Goal: Task Accomplishment & Management: Complete application form

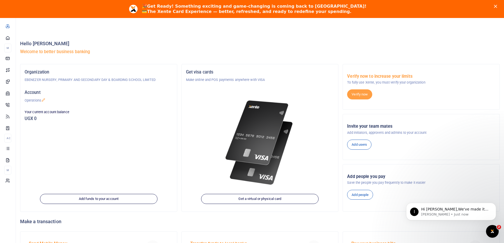
click at [497, 7] on polygon "Close" at bounding box center [495, 6] width 3 height 3
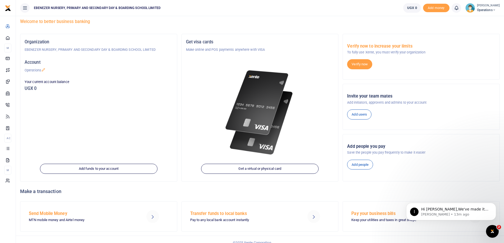
scroll to position [19, 0]
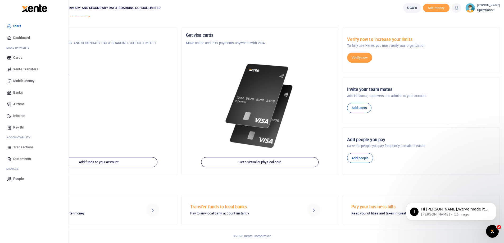
click at [19, 38] on span "Dashboard" at bounding box center [21, 37] width 17 height 5
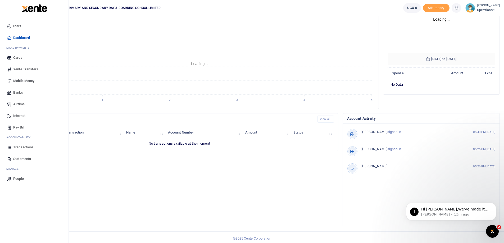
scroll to position [70, 0]
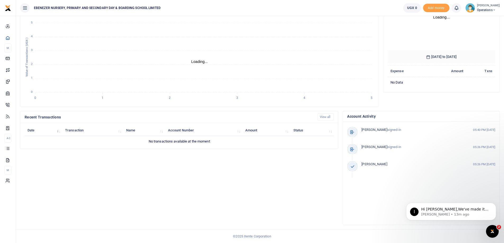
click at [492, 10] on icon at bounding box center [493, 10] width 3 height 4
click at [476, 48] on link "Organization Settings" at bounding box center [479, 48] width 46 height 7
click at [492, 9] on icon at bounding box center [493, 10] width 3 height 4
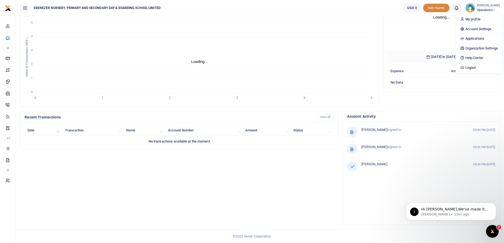
click at [431, 8] on span "Add money" at bounding box center [436, 8] width 26 height 9
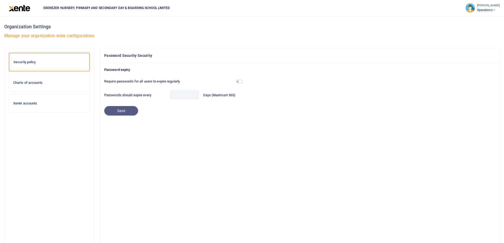
click at [32, 103] on h6 "Xente accounts" at bounding box center [49, 103] width 72 height 4
click at [492, 11] on icon at bounding box center [493, 10] width 3 height 4
click at [479, 9] on span "Operations" at bounding box center [488, 10] width 23 height 5
click at [22, 102] on h6 "Xente accounts" at bounding box center [49, 103] width 72 height 4
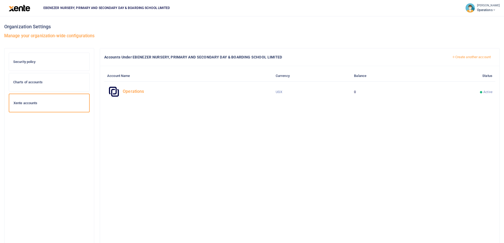
click at [492, 9] on icon at bounding box center [493, 10] width 3 height 4
click at [129, 90] on div at bounding box center [252, 121] width 504 height 243
click at [113, 93] on icon at bounding box center [113, 91] width 13 height 14
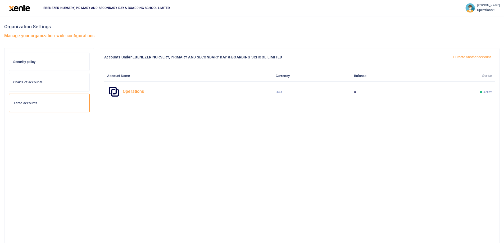
click at [492, 10] on icon at bounding box center [493, 10] width 3 height 4
click at [443, 41] on link "Help Center" at bounding box center [466, 41] width 75 height 7
click at [488, 8] on span "Operations" at bounding box center [488, 10] width 23 height 5
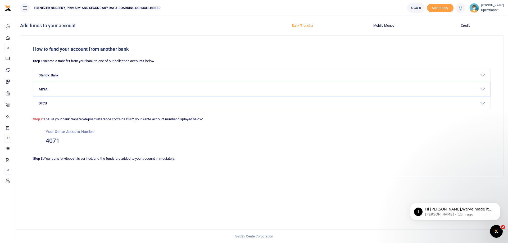
click at [44, 89] on button "ABSA" at bounding box center [261, 89] width 457 height 14
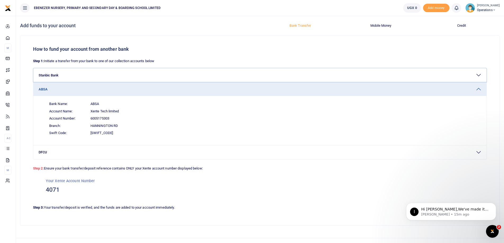
click at [54, 75] on button "Stanbic Bank" at bounding box center [259, 75] width 453 height 14
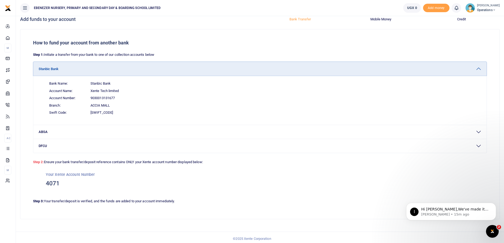
scroll to position [9, 0]
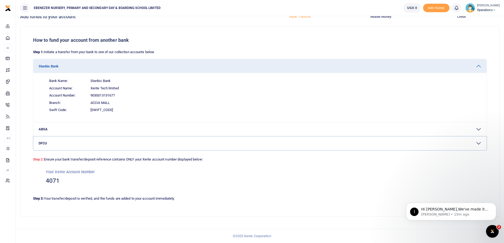
click at [46, 144] on button "DFCU" at bounding box center [259, 143] width 453 height 14
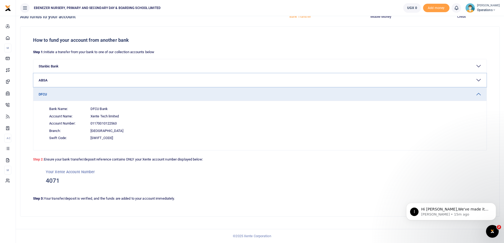
click at [44, 79] on button "ABSA" at bounding box center [259, 80] width 453 height 14
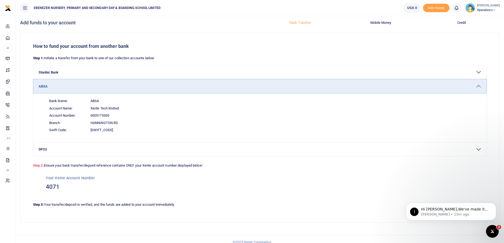
scroll to position [0, 0]
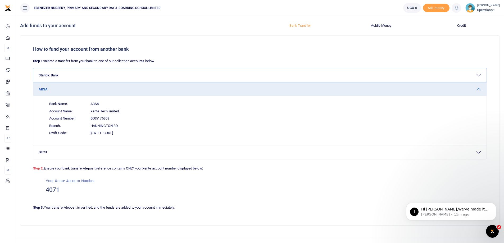
click at [49, 77] on button "Stanbic Bank" at bounding box center [259, 75] width 453 height 14
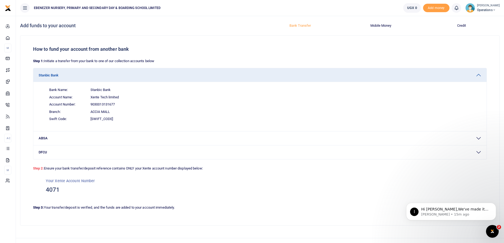
click at [420, 38] on div "How to fund your account from another bank Step 1: Initiate a transfer from you…" at bounding box center [259, 131] width 479 height 190
click at [486, 10] on span "Operations" at bounding box center [488, 10] width 23 height 5
click at [471, 29] on link "Account Settings" at bounding box center [479, 28] width 46 height 7
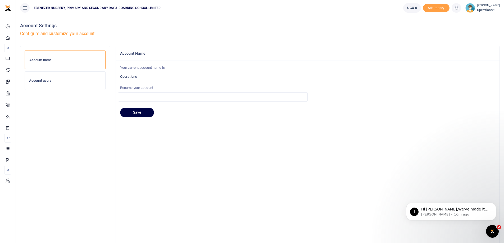
click at [43, 81] on h6 "Account users" at bounding box center [65, 81] width 72 height 4
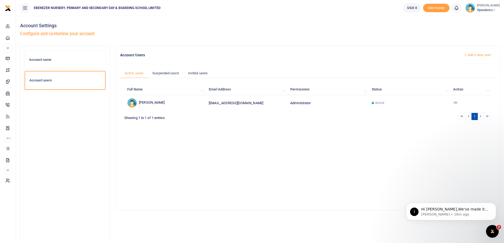
click at [469, 55] on link "Add a new user" at bounding box center [477, 55] width 36 height 9
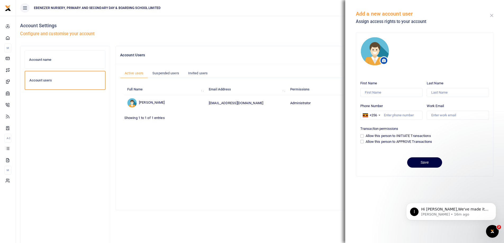
click at [491, 16] on button "Close" at bounding box center [491, 15] width 3 height 3
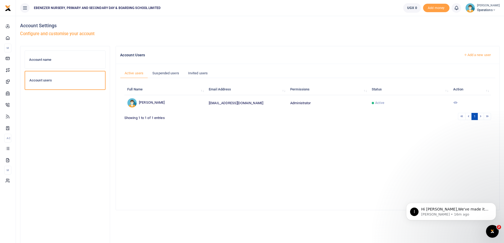
click at [455, 103] on icon at bounding box center [455, 102] width 4 height 4
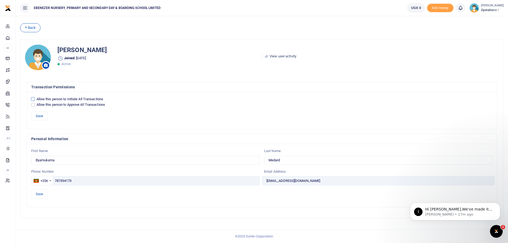
click at [33, 98] on input "Allow this person to Initiate All Transactions" at bounding box center [32, 98] width 3 height 3
checkbox input "true"
click at [33, 104] on input "Allow this person to Approve All Transactions" at bounding box center [32, 104] width 3 height 3
checkbox input "true"
click at [40, 194] on button "Save" at bounding box center [39, 194] width 16 height 9
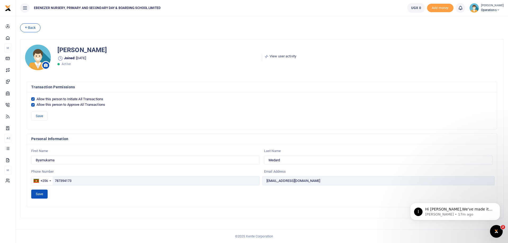
click at [40, 194] on button "Save" at bounding box center [39, 194] width 16 height 9
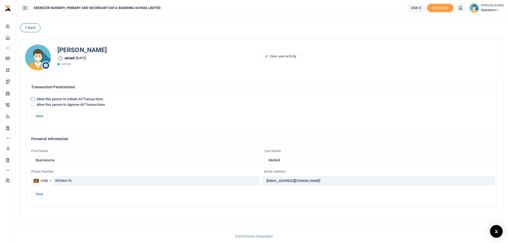
click at [32, 99] on input "Allow this person to Initiate All Transactions" at bounding box center [32, 98] width 3 height 3
checkbox input "true"
click at [33, 104] on input "Allow this person to Approve All Transactions" at bounding box center [32, 104] width 3 height 3
checkbox input "true"
click at [43, 194] on button "Save" at bounding box center [39, 194] width 16 height 9
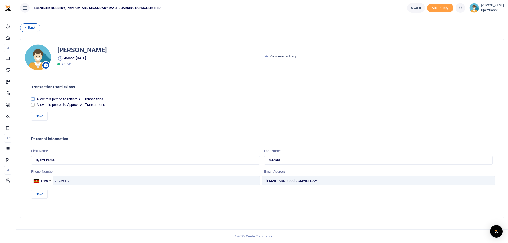
click at [33, 99] on input "Allow this person to Initiate All Transactions" at bounding box center [32, 98] width 3 height 3
checkbox input "true"
click at [33, 105] on input "Allow this person to Approve All Transactions" at bounding box center [32, 104] width 3 height 3
checkbox input "true"
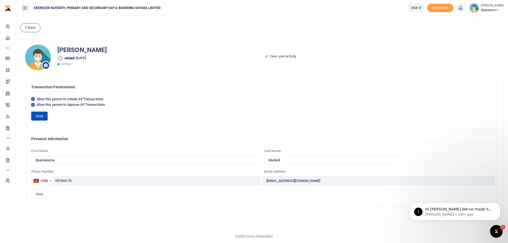
click at [40, 117] on button "Save" at bounding box center [39, 116] width 16 height 9
click at [26, 27] on icon at bounding box center [26, 27] width 3 height 4
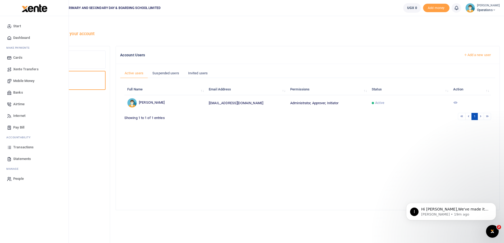
click at [18, 38] on span "Dashboard" at bounding box center [21, 37] width 17 height 5
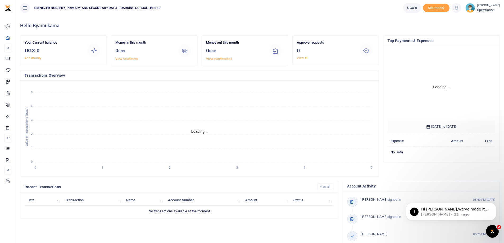
click at [492, 10] on icon at bounding box center [493, 10] width 3 height 4
click at [467, 67] on link "Logout" at bounding box center [479, 67] width 46 height 7
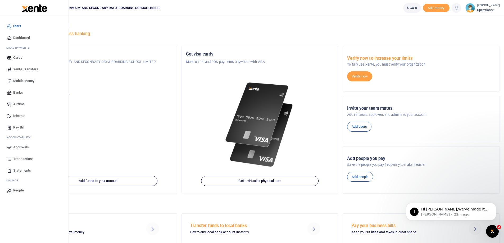
click at [20, 146] on span "Approvals" at bounding box center [21, 147] width 16 height 5
click at [21, 149] on span "Approvals" at bounding box center [21, 147] width 16 height 5
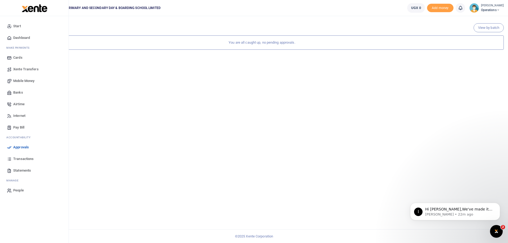
click at [21, 80] on span "Mobile Money" at bounding box center [23, 80] width 21 height 5
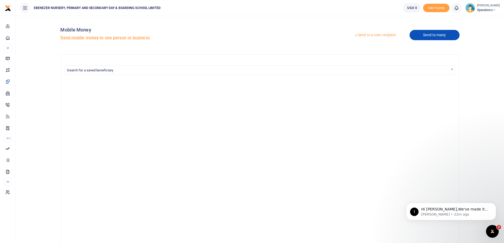
click at [439, 36] on link "Send to many" at bounding box center [434, 35] width 50 height 10
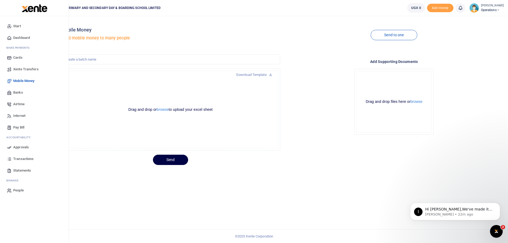
click at [15, 127] on span "Pay Bill" at bounding box center [18, 127] width 11 height 5
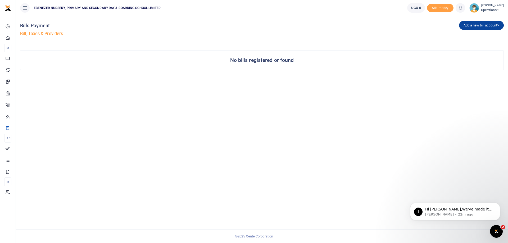
click at [473, 25] on button "Add a new bill account" at bounding box center [481, 25] width 45 height 9
click at [465, 43] on link "NWSC" at bounding box center [480, 43] width 42 height 7
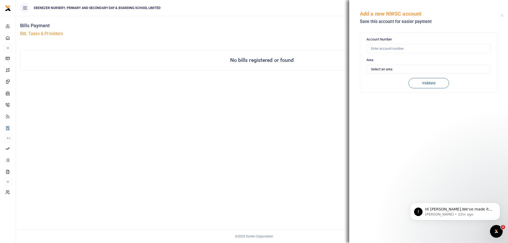
click at [328, 33] on div "Add a new bill account UEDCL NWSC URA KCCA" at bounding box center [384, 31] width 244 height 30
click at [161, 40] on div "Bills Payment Bill, Taxes & Providers" at bounding box center [140, 31] width 240 height 30
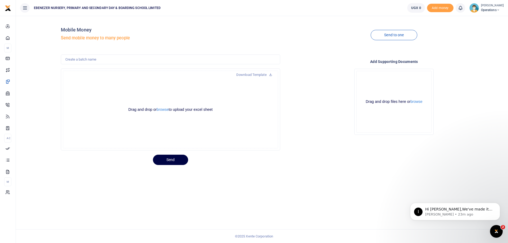
click at [496, 10] on icon at bounding box center [497, 10] width 3 height 4
click at [479, 28] on link "Account Settings" at bounding box center [483, 28] width 46 height 7
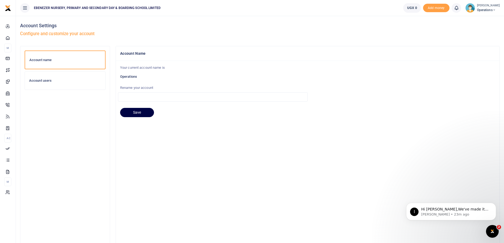
click at [42, 80] on h6 "Account users" at bounding box center [65, 81] width 72 height 4
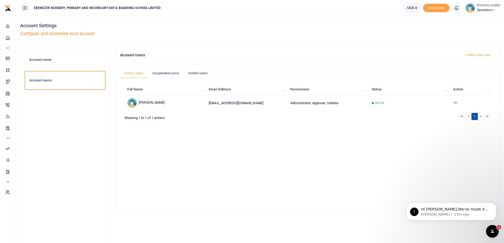
click at [474, 54] on link "Add a new user" at bounding box center [477, 55] width 36 height 9
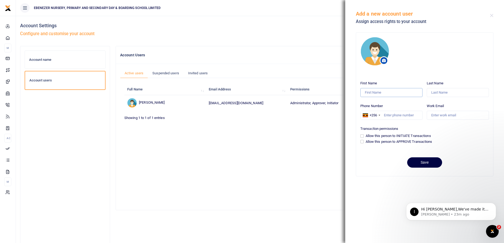
click at [383, 93] on input "First Name" at bounding box center [391, 92] width 62 height 9
type input "Byarugaba"
click at [439, 93] on input "Last Name" at bounding box center [457, 92] width 62 height 9
type input "Jover"
click at [436, 116] on input "Work Email" at bounding box center [457, 115] width 62 height 9
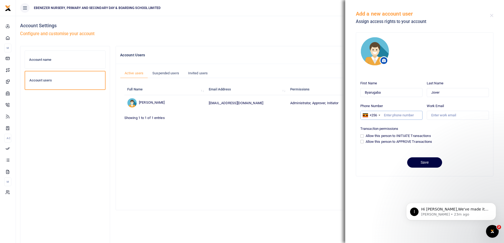
click at [396, 116] on input "Phone Number" at bounding box center [391, 115] width 62 height 9
type input "0"
type input "772375885"
click at [431, 114] on input "Work Email" at bounding box center [457, 115] width 62 height 9
type input "joverbyarugaba@gmail.com"
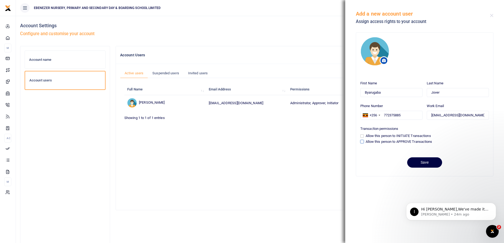
click at [361, 141] on input "Allow this person to APPROVE Transactions" at bounding box center [361, 141] width 3 height 3
click at [424, 162] on button "Save" at bounding box center [424, 162] width 35 height 10
click at [427, 163] on button "Save" at bounding box center [424, 162] width 35 height 10
click at [361, 142] on input "Allow this person to APPROVE Transactions" at bounding box center [361, 141] width 3 height 3
checkbox input "false"
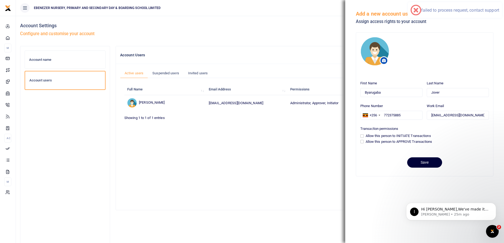
click at [424, 162] on button "Save" at bounding box center [424, 162] width 35 height 10
click at [337, 51] on div "Account Users Add a new user" at bounding box center [307, 55] width 379 height 9
click at [362, 136] on input "Allow this person to INITIATE Transactions" at bounding box center [361, 135] width 3 height 3
checkbox input "true"
click at [361, 143] on input "Allow this person to APPROVE Transactions" at bounding box center [361, 141] width 3 height 3
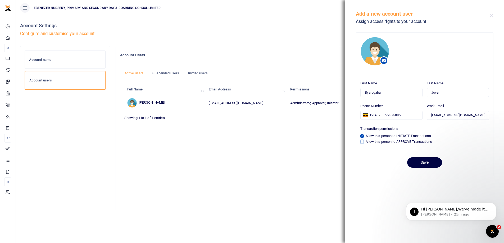
checkbox input "true"
click at [423, 162] on button "Save" at bounding box center [424, 162] width 35 height 10
click at [362, 135] on input "Allow this person to INITIATE Transactions" at bounding box center [361, 135] width 3 height 3
checkbox input "false"
click at [361, 141] on input "Allow this person to APPROVE Transactions" at bounding box center [361, 141] width 3 height 3
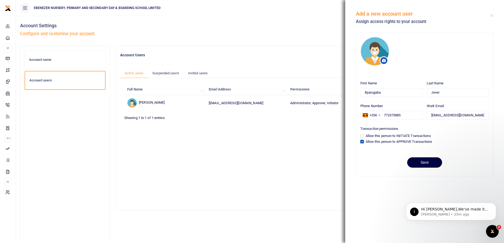
checkbox input "false"
click at [384, 116] on input "772375885" at bounding box center [391, 115] width 62 height 9
type input "0772375885"
click at [362, 142] on input "Allow this person to APPROVE Transactions" at bounding box center [361, 141] width 3 height 3
checkbox input "true"
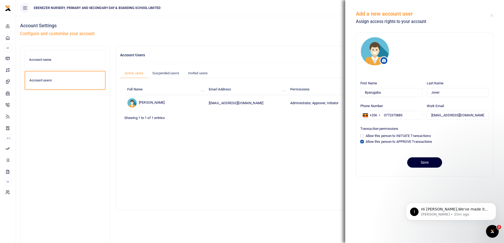
click at [418, 162] on button "Save" at bounding box center [424, 162] width 35 height 10
click at [198, 72] on link "Invited users" at bounding box center [197, 73] width 29 height 10
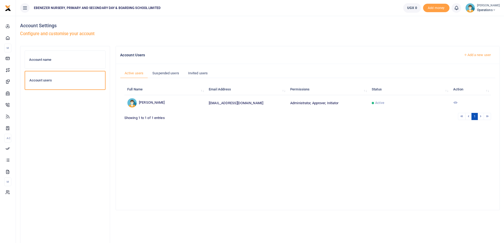
click at [470, 56] on link "Add a new user" at bounding box center [477, 55] width 36 height 9
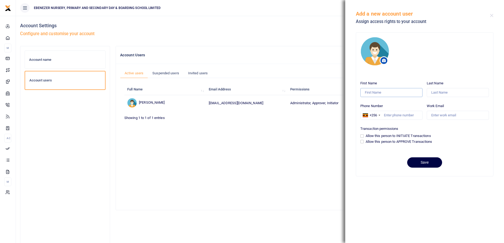
click at [372, 93] on input "First Name" at bounding box center [391, 92] width 62 height 9
type input "Byarugaba"
click at [433, 94] on input "Last Name" at bounding box center [457, 92] width 62 height 9
type input "Jover"
click at [409, 115] on input "Phone Number" at bounding box center [391, 115] width 62 height 9
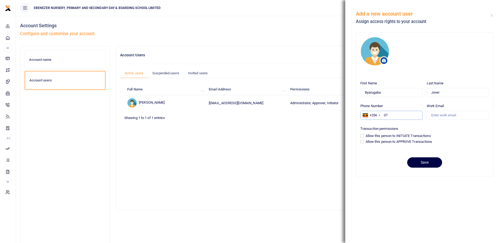
type input "0"
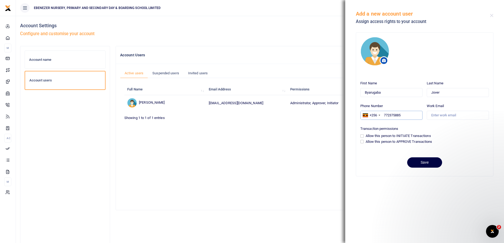
type input "772375885"
click at [432, 114] on input "Work Email" at bounding box center [457, 115] width 62 height 9
type input "[EMAIL_ADDRESS][DOMAIN_NAME]"
click at [362, 142] on input "Allow this person to APPROVE Transactions" at bounding box center [361, 141] width 3 height 3
checkbox input "true"
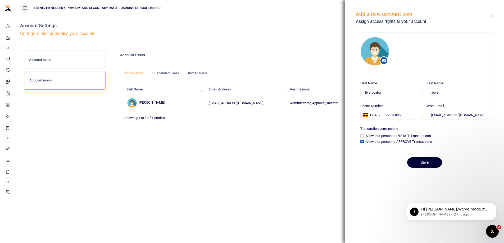
click at [420, 163] on button "Save" at bounding box center [424, 162] width 35 height 10
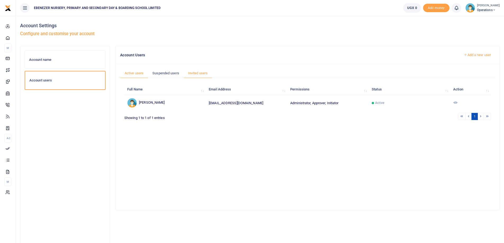
click at [202, 74] on link "Invited users" at bounding box center [197, 73] width 29 height 10
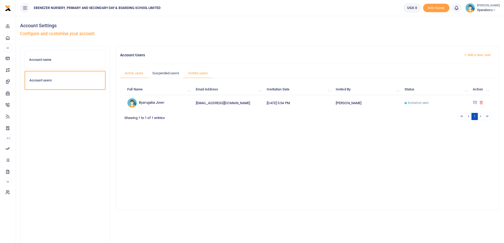
click at [129, 72] on link "Active users" at bounding box center [134, 73] width 28 height 10
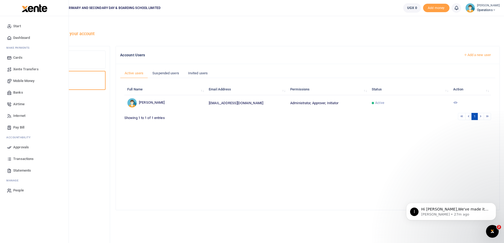
click at [21, 159] on span "Transactions" at bounding box center [23, 158] width 20 height 5
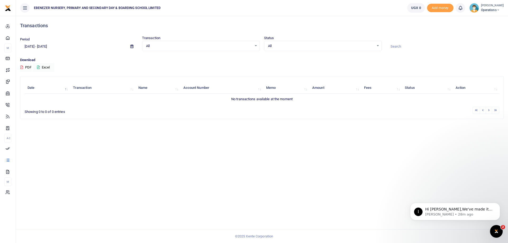
click at [255, 46] on div "All Select an option..." at bounding box center [200, 46] width 117 height 6
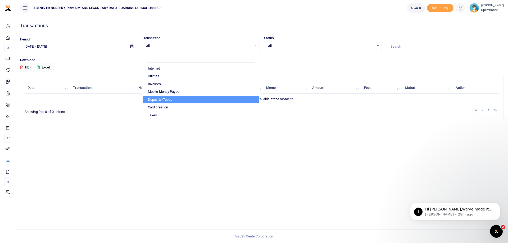
scroll to position [25, 0]
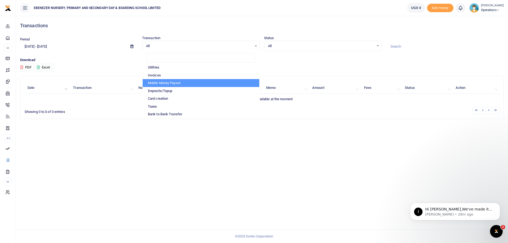
click at [163, 82] on li "Mobile Money Payout" at bounding box center [201, 83] width 117 height 8
select select "PAYOUT"
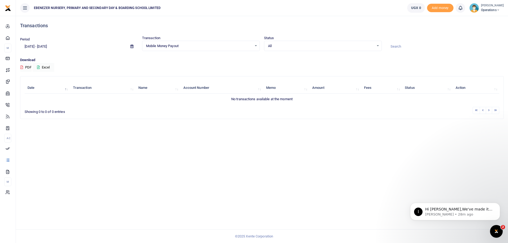
click at [378, 44] on div "All Select an option..." at bounding box center [322, 46] width 117 height 6
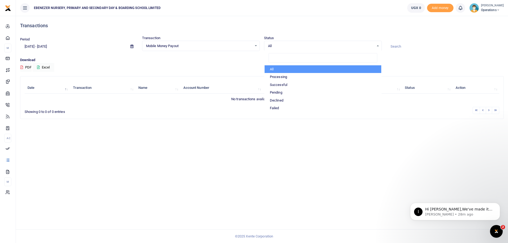
click at [212, 22] on div "Transactions" at bounding box center [261, 26] width 483 height 20
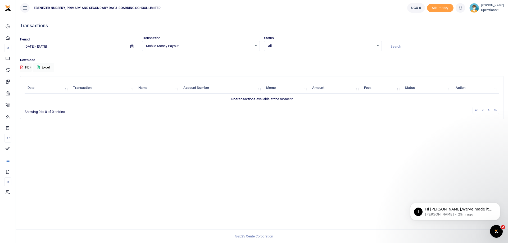
click at [256, 45] on div "Mobile Money Payout Select an option..." at bounding box center [200, 46] width 117 height 6
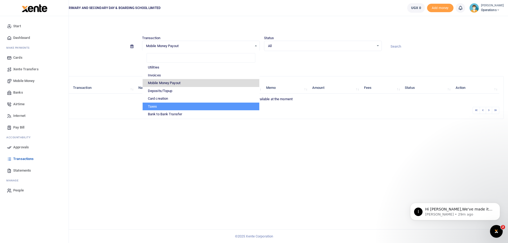
click at [18, 93] on span "Banks" at bounding box center [18, 92] width 10 height 5
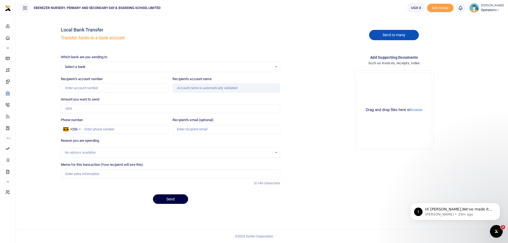
click at [386, 35] on link "Send to many" at bounding box center [394, 35] width 50 height 10
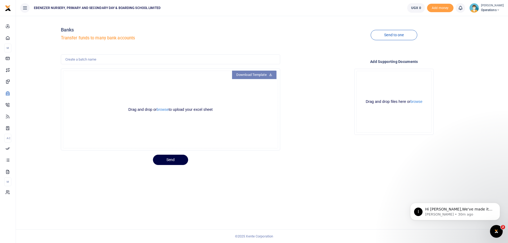
click at [247, 74] on link "Download Template" at bounding box center [254, 75] width 44 height 8
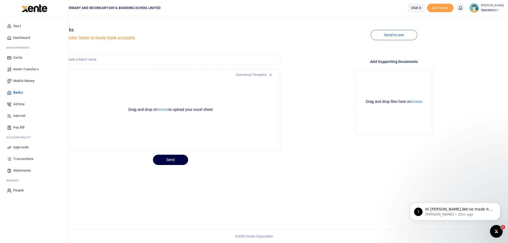
click at [19, 59] on span "Cards" at bounding box center [17, 57] width 9 height 5
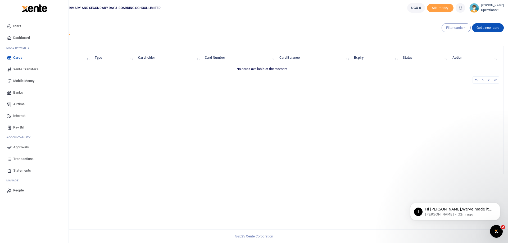
click at [17, 105] on span "Airtime" at bounding box center [18, 104] width 11 height 5
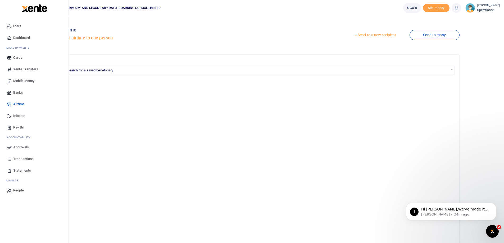
click at [24, 38] on span "Dashboard" at bounding box center [21, 37] width 17 height 5
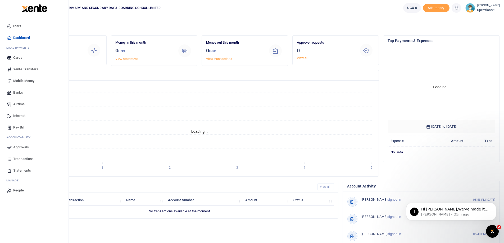
click at [18, 81] on span "Mobile Money" at bounding box center [23, 80] width 21 height 5
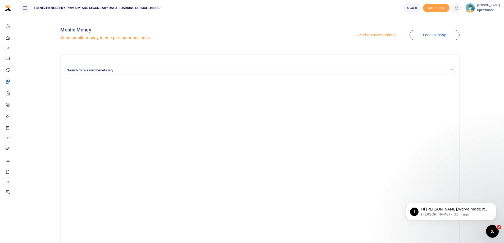
click at [373, 35] on link "Send to a new recipient" at bounding box center [374, 35] width 69 height 10
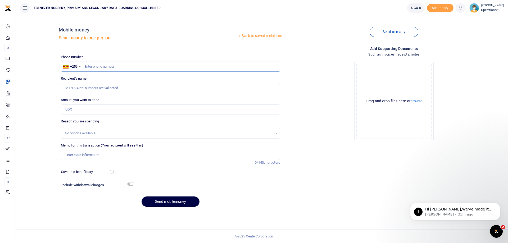
click at [109, 68] on input "text" at bounding box center [170, 67] width 219 height 10
click at [110, 84] on input "Recipient's name" at bounding box center [170, 88] width 219 height 10
click at [95, 105] on input "Amount you want to send" at bounding box center [170, 109] width 219 height 10
click at [90, 131] on div "No options available." at bounding box center [169, 133] width 208 height 5
click at [95, 155] on input "Memo for this transaction (Your recipient will see this)" at bounding box center [170, 155] width 219 height 10
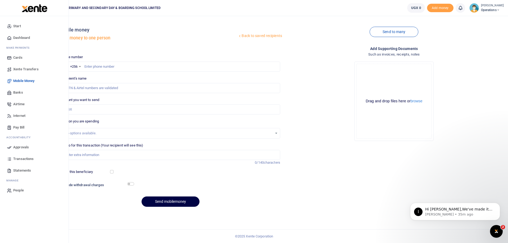
click at [20, 190] on span "People" at bounding box center [18, 190] width 11 height 5
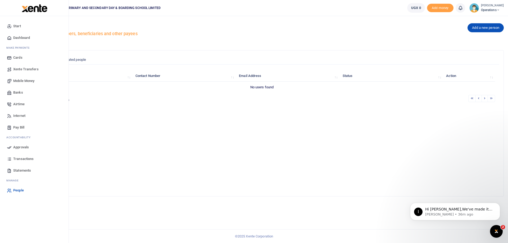
click at [20, 36] on span "Dashboard" at bounding box center [21, 37] width 17 height 5
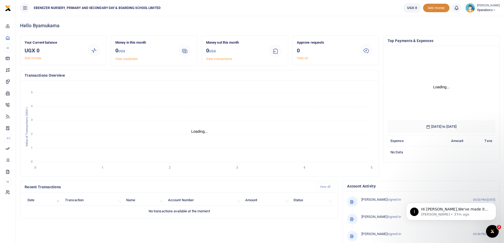
click at [430, 8] on span "Add money" at bounding box center [436, 8] width 26 height 9
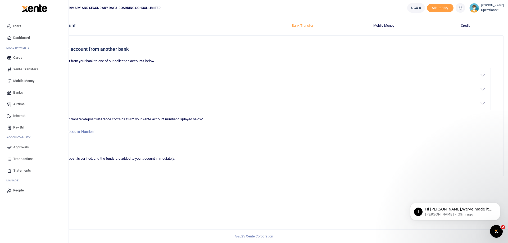
click at [20, 160] on span "Transactions" at bounding box center [23, 158] width 20 height 5
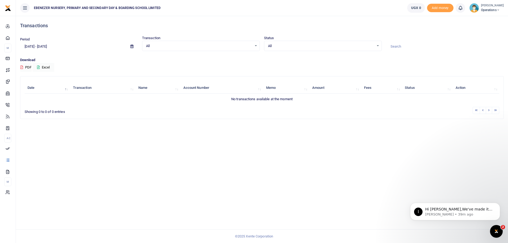
click at [131, 45] on icon at bounding box center [131, 46] width 3 height 3
click at [117, 128] on div "Transactions Period 08/19/2025 - 09/17/2025 Transaction All Select an option...…" at bounding box center [262, 129] width 492 height 227
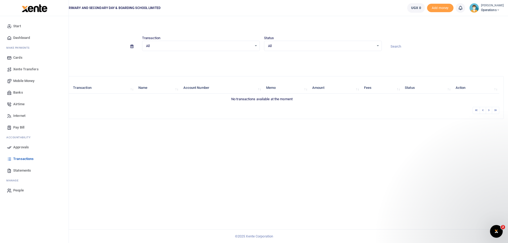
click at [20, 92] on span "Banks" at bounding box center [18, 92] width 10 height 5
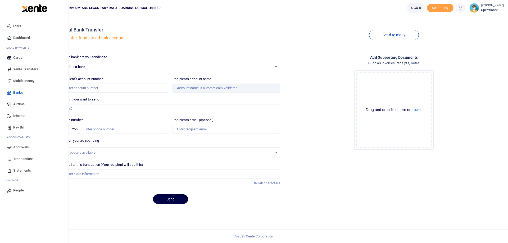
click at [16, 94] on span "Banks" at bounding box center [18, 92] width 10 height 5
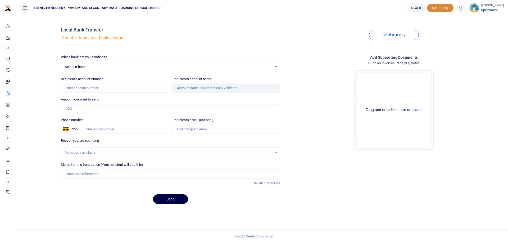
click at [439, 8] on span "Add money" at bounding box center [440, 8] width 26 height 9
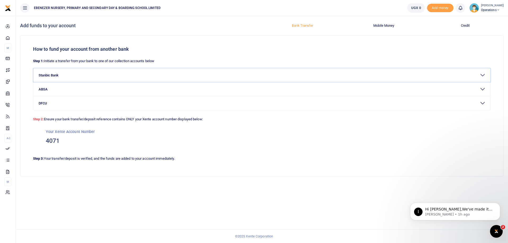
click at [52, 74] on button "Stanbic Bank" at bounding box center [261, 75] width 457 height 14
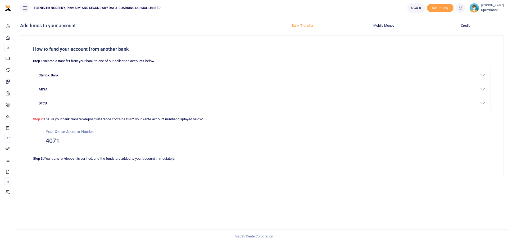
click at [493, 9] on span "Operations" at bounding box center [492, 10] width 23 height 5
click at [475, 28] on link "Account Settings" at bounding box center [483, 28] width 46 height 7
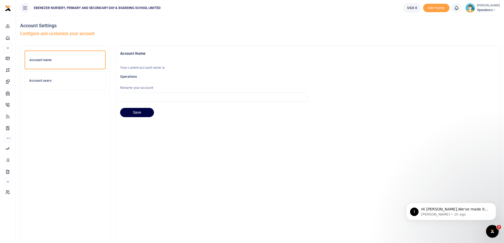
click at [492, 10] on icon at bounding box center [493, 10] width 3 height 4
click at [476, 49] on link "Organization Settings" at bounding box center [479, 48] width 46 height 7
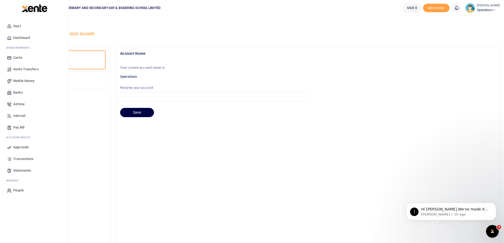
click at [21, 37] on span "Dashboard" at bounding box center [21, 37] width 17 height 5
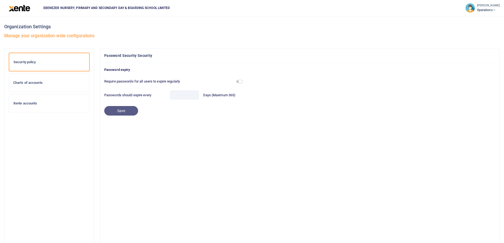
click at [31, 102] on h6 "Xente accounts" at bounding box center [49, 103] width 72 height 4
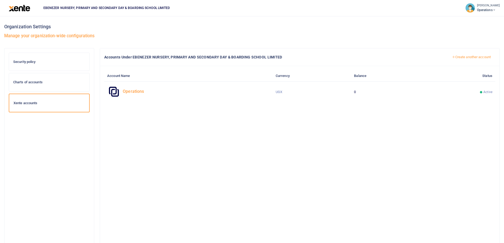
click at [470, 57] on link "Create another account" at bounding box center [471, 57] width 48 height 9
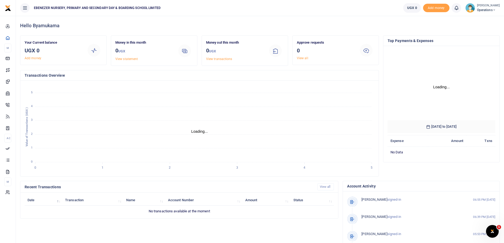
click at [26, 9] on icon at bounding box center [24, 8] width 5 height 6
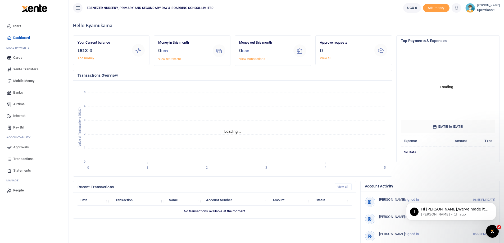
click at [331, 49] on h3 "0" at bounding box center [345, 51] width 50 height 8
click at [492, 9] on icon at bounding box center [493, 10] width 3 height 4
click at [466, 67] on link "Logout" at bounding box center [479, 67] width 46 height 7
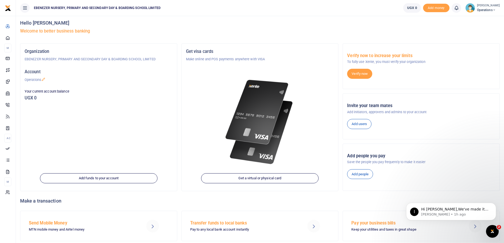
scroll to position [19, 0]
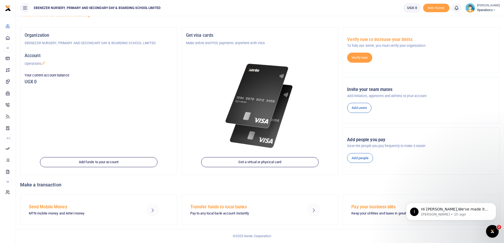
click at [364, 208] on h5 "Pay your business bills" at bounding box center [403, 206] width 104 height 5
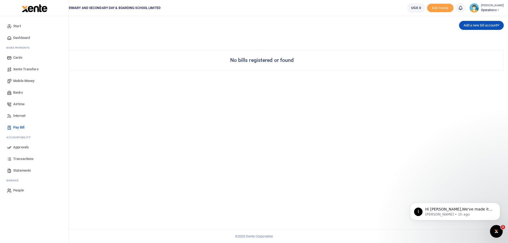
click at [19, 92] on span "Banks" at bounding box center [18, 92] width 10 height 5
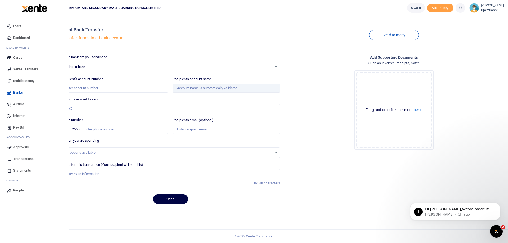
click at [19, 126] on span "Pay Bill" at bounding box center [18, 127] width 11 height 5
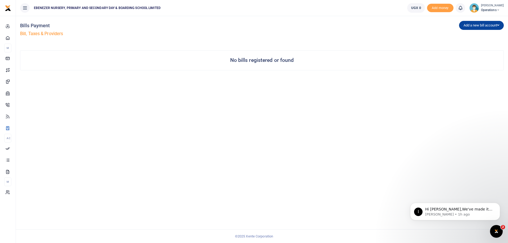
click at [498, 24] on icon "button" at bounding box center [498, 25] width 2 height 3
click at [464, 42] on link "NWSC" at bounding box center [480, 43] width 42 height 7
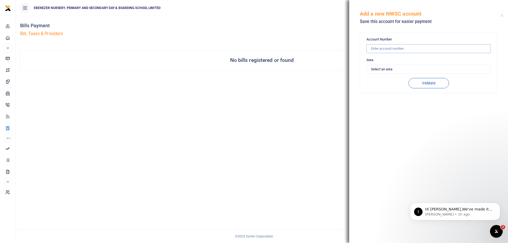
click at [402, 49] on input "text" at bounding box center [428, 48] width 124 height 9
type input "112245"
click at [429, 81] on button "Validate" at bounding box center [428, 83] width 40 height 10
click at [387, 68] on select "Select an area [GEOGRAPHIC_DATA] Iganga [PERSON_NAME] Others" at bounding box center [428, 69] width 124 height 9
click at [388, 50] on input "112245" at bounding box center [428, 48] width 124 height 9
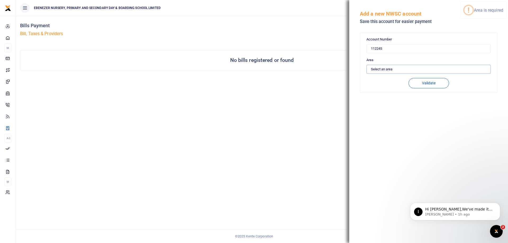
click at [384, 66] on select "Select an area [GEOGRAPHIC_DATA] Iganga [PERSON_NAME] Others" at bounding box center [428, 69] width 124 height 9
select select "JINJA"
click at [366, 65] on select "Select an area [GEOGRAPHIC_DATA] Iganga [PERSON_NAME] Others" at bounding box center [428, 69] width 124 height 9
click at [434, 81] on button "Validate" at bounding box center [428, 83] width 40 height 10
drag, startPoint x: 385, startPoint y: 51, endPoint x: 357, endPoint y: 49, distance: 28.0
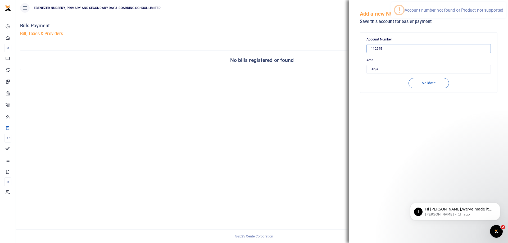
click at [357, 49] on div "Account Number 112245 Area Select an area Kampala Iganga Jinja Lugazi Others Va…" at bounding box center [428, 136] width 159 height 214
type input "2141407"
click at [381, 69] on select "Select an area [GEOGRAPHIC_DATA] Iganga [PERSON_NAME] Others" at bounding box center [428, 69] width 124 height 9
select select "KAMPALA"
click at [366, 65] on select "Select an area [GEOGRAPHIC_DATA] Iganga [PERSON_NAME] Others" at bounding box center [428, 69] width 124 height 9
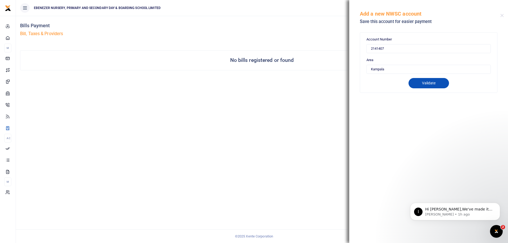
click at [433, 85] on button "Validate" at bounding box center [428, 83] width 40 height 10
type input "2141407"
type input "EBENEZER NURSERY & PRI SCHOOL"
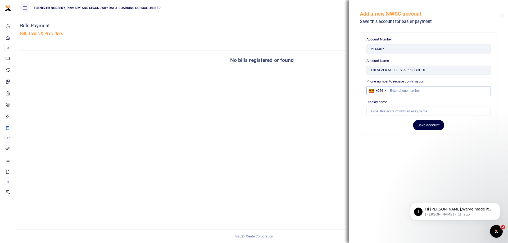
click at [393, 91] on input "text" at bounding box center [428, 90] width 124 height 9
type input "787394173"
click at [413, 111] on input "Account Name" at bounding box center [428, 111] width 124 height 9
click at [421, 124] on button "Save account" at bounding box center [428, 125] width 31 height 10
drag, startPoint x: 427, startPoint y: 71, endPoint x: 367, endPoint y: 69, distance: 59.5
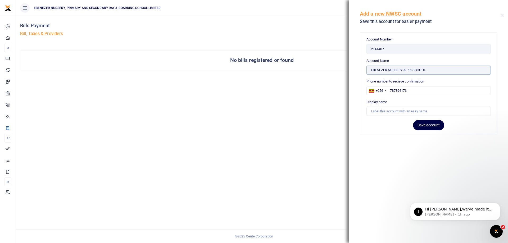
click at [367, 69] on input "EBENEZER NURSERY & PRI SCHOOL" at bounding box center [428, 70] width 124 height 9
click at [383, 111] on input "Account Name" at bounding box center [428, 111] width 124 height 9
paste input "EBENEZER NURSERY & PRI SCHOOL"
type input "EBENEZER NURSERY & PRI SCHOOL KISUGU PRI"
click at [429, 126] on button "Save account" at bounding box center [428, 125] width 31 height 10
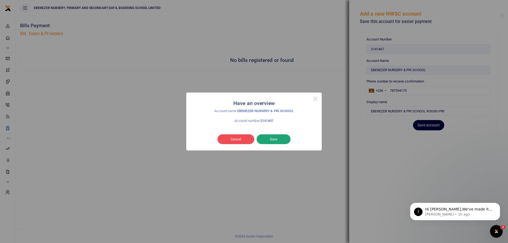
click at [279, 139] on button "Save" at bounding box center [273, 139] width 34 height 10
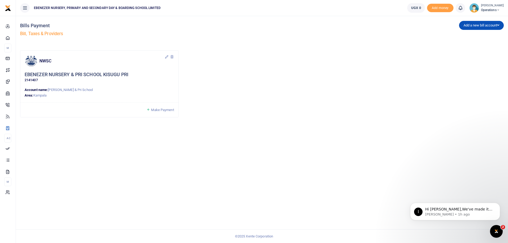
click at [163, 108] on span "Make Payment" at bounding box center [162, 110] width 23 height 4
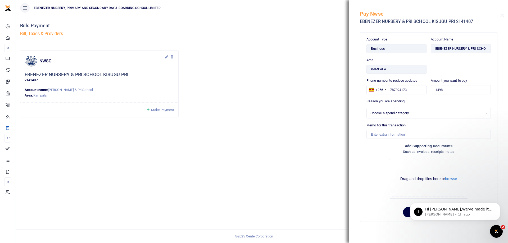
select select
click at [446, 89] on input "1498" at bounding box center [460, 89] width 60 height 9
drag, startPoint x: 446, startPoint y: 89, endPoint x: 429, endPoint y: 91, distance: 16.8
click at [430, 91] on input "1498" at bounding box center [460, 89] width 60 height 9
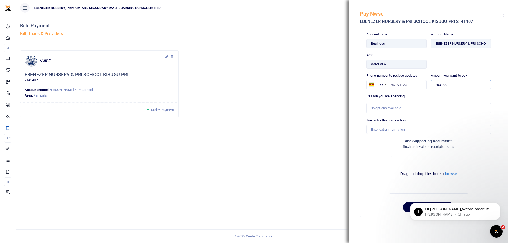
scroll to position [7, 0]
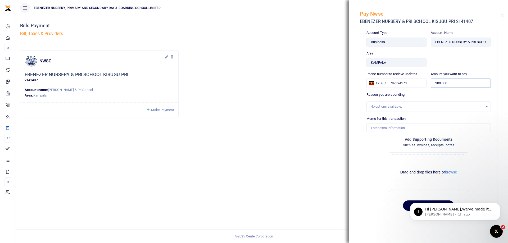
type input "200,000"
click at [398, 106] on div "No options available." at bounding box center [426, 106] width 113 height 5
click at [482, 106] on div "No options available." at bounding box center [428, 107] width 124 height 6
click at [401, 128] on input "Memo for this transaction" at bounding box center [428, 127] width 124 height 9
type input "a"
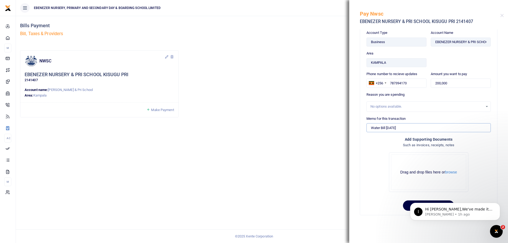
type input "Water Bill [DATE]"
click at [418, 142] on h4 "Add supporting Documents" at bounding box center [428, 139] width 124 height 6
click at [495, 229] on icon "Open Intercom Messenger" at bounding box center [495, 230] width 4 height 4
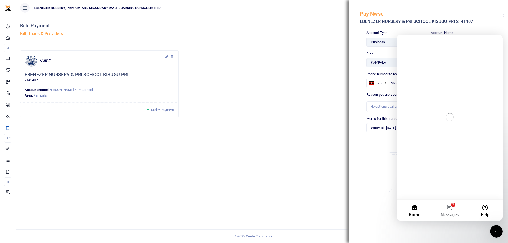
scroll to position [0, 0]
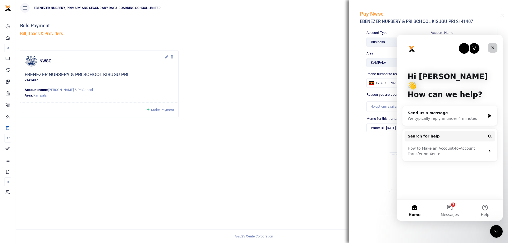
click at [493, 47] on icon "Close" at bounding box center [492, 48] width 3 height 3
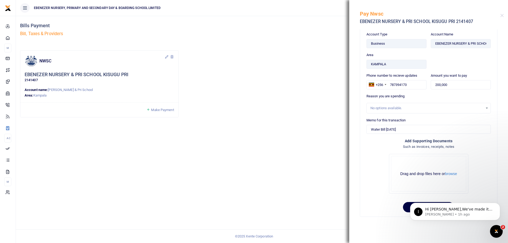
scroll to position [7, 0]
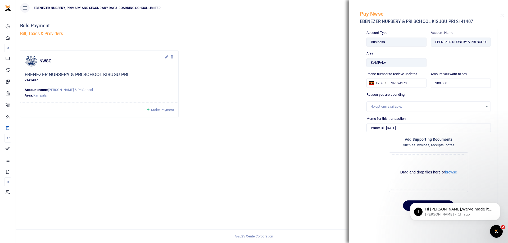
click at [403, 203] on html "I Hi Byamukama,We've made it easier to get support! Use this chat to connect wi…" at bounding box center [455, 210] width 106 height 37
click at [449, 174] on button "browse" at bounding box center [451, 172] width 12 height 4
click at [406, 206] on div "I Hi Byamukama,We've made it easier to get support! Use this chat to connect wi…" at bounding box center [454, 187] width 97 height 66
click at [406, 205] on div "I Hi Byamukama,We've made it easier to get support! Use this chat to connect wi…" at bounding box center [454, 187] width 97 height 66
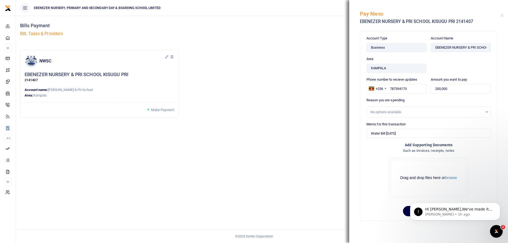
scroll to position [0, 0]
drag, startPoint x: 392, startPoint y: 7, endPoint x: 362, endPoint y: 6, distance: 29.6
click at [362, 6] on div "Pay Nwsc EBENEZER NURSERY & PRI SCHOOL KISUGU PRI 2141407" at bounding box center [430, 15] width 140 height 23
click at [497, 204] on icon "Dismiss notification" at bounding box center [498, 204] width 3 height 3
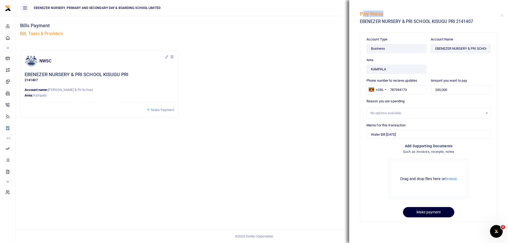
click at [422, 213] on button "Make payment" at bounding box center [428, 212] width 51 height 10
click at [283, 164] on div "Bills Payment Bill, Taxes & Providers Add a new bill account UEDCL NWSC URA KCC…" at bounding box center [262, 129] width 492 height 227
click at [501, 15] on button "Close" at bounding box center [501, 15] width 3 height 3
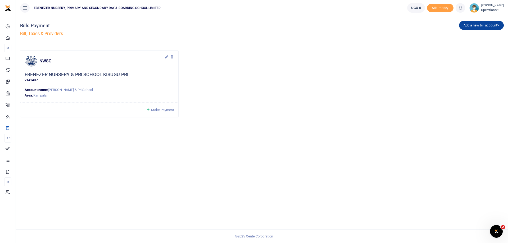
click at [498, 25] on icon "button" at bounding box center [498, 25] width 2 height 3
click at [463, 45] on link "NWSC" at bounding box center [480, 43] width 42 height 7
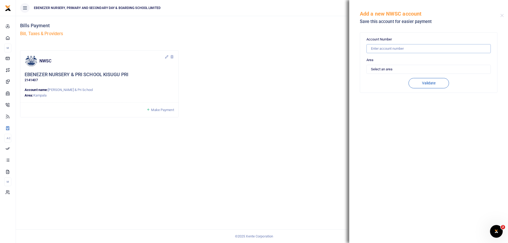
click at [392, 49] on input "text" at bounding box center [428, 48] width 124 height 9
type input "2184813"
click at [388, 67] on select "Select an area Kampala Iganga Jinja Lugazi Others" at bounding box center [428, 69] width 124 height 9
select select "KAMPALA"
click at [366, 65] on select "Select an area Kampala Iganga Jinja Lugazi Others" at bounding box center [428, 69] width 124 height 9
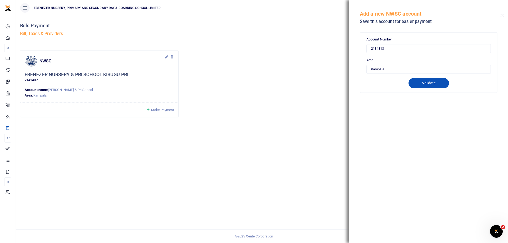
click at [429, 82] on button "Validate" at bounding box center [428, 83] width 40 height 10
type input "2184813"
type input "EBENEZER NURSERY & PRI SCHOOL"
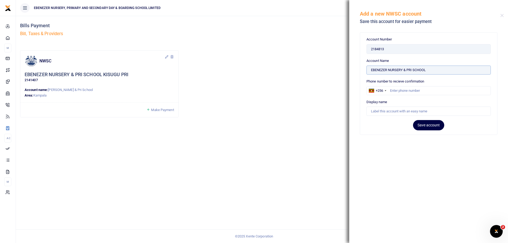
drag, startPoint x: 426, startPoint y: 71, endPoint x: 362, endPoint y: 71, distance: 63.7
click at [362, 71] on div "Account Number 2184813 Area Select an area Kampala Iganga Jinja Lugazi Others V…" at bounding box center [428, 84] width 137 height 102
click at [385, 113] on input "Account Name" at bounding box center [428, 111] width 124 height 9
paste input "EBENEZER NURSERY & PRI SCHOOL"
type input "EBENEZER NURSERY & PRI SCHOOL KISUGU 2"
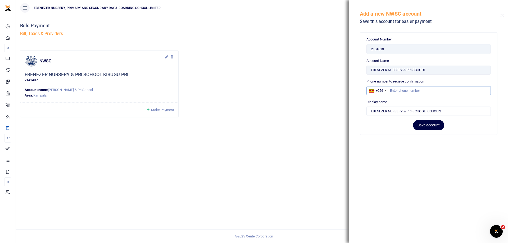
click at [393, 91] on input "text" at bounding box center [428, 90] width 124 height 9
type input "0"
type input "787394173"
click at [421, 127] on button "Save account" at bounding box center [428, 125] width 31 height 10
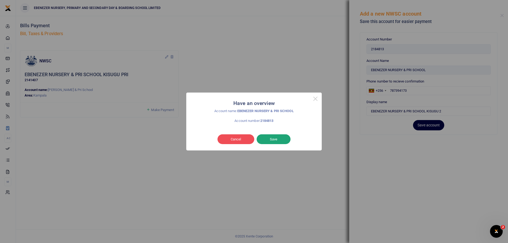
click at [271, 138] on button "Save" at bounding box center [273, 139] width 34 height 10
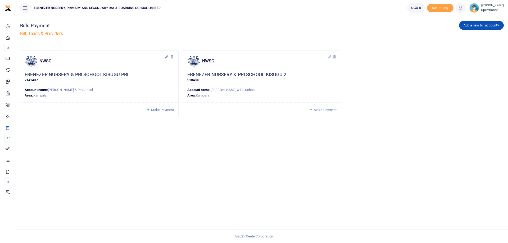
click at [167, 57] on icon at bounding box center [166, 57] width 4 height 4
type input "EBENEZER NURSERY &amp; PRI SCHOOL KISUGU PRI 1"
click at [194, 74] on button "✔" at bounding box center [197, 73] width 7 height 7
click at [497, 24] on icon "button" at bounding box center [498, 25] width 2 height 3
click at [464, 51] on link "URA" at bounding box center [480, 50] width 42 height 7
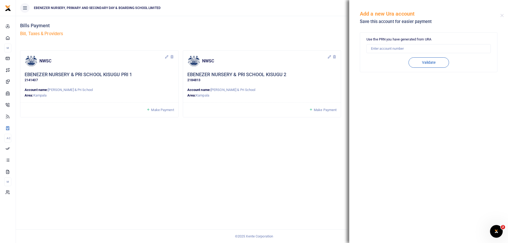
click at [504, 14] on div "Add a new Ura account Save this account for easier payment" at bounding box center [428, 14] width 159 height 29
click at [501, 16] on button "Close" at bounding box center [501, 15] width 3 height 3
